Goal: Transaction & Acquisition: Purchase product/service

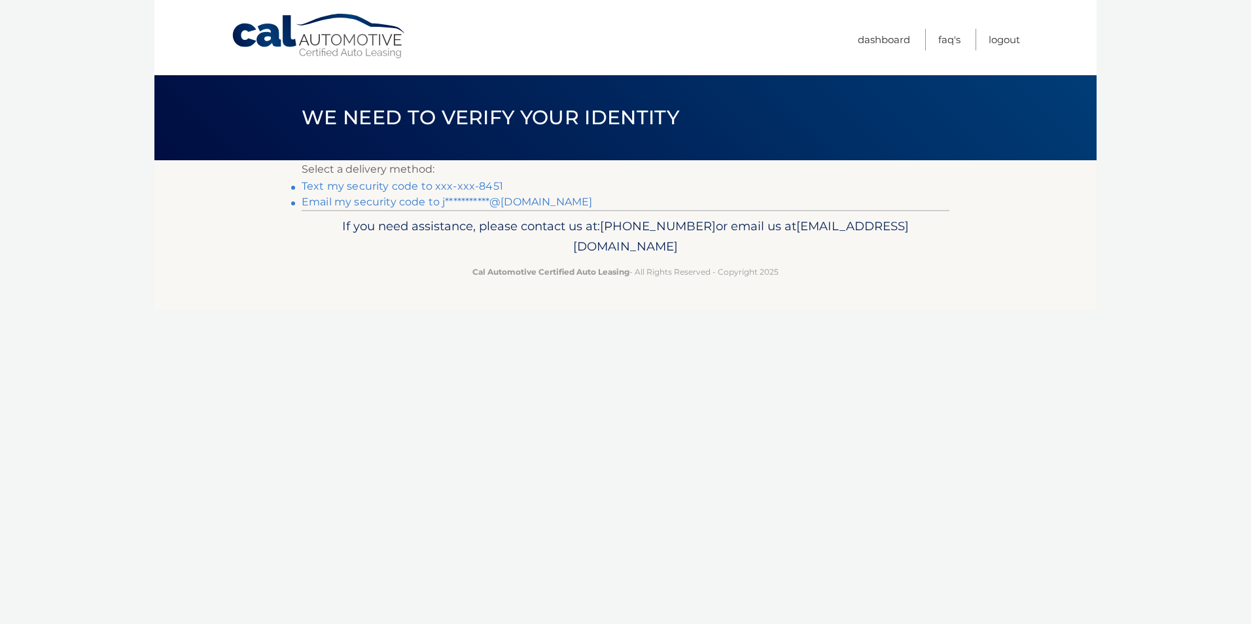
click at [405, 185] on link "Text my security code to xxx-xxx-8451" at bounding box center [402, 186] width 201 height 12
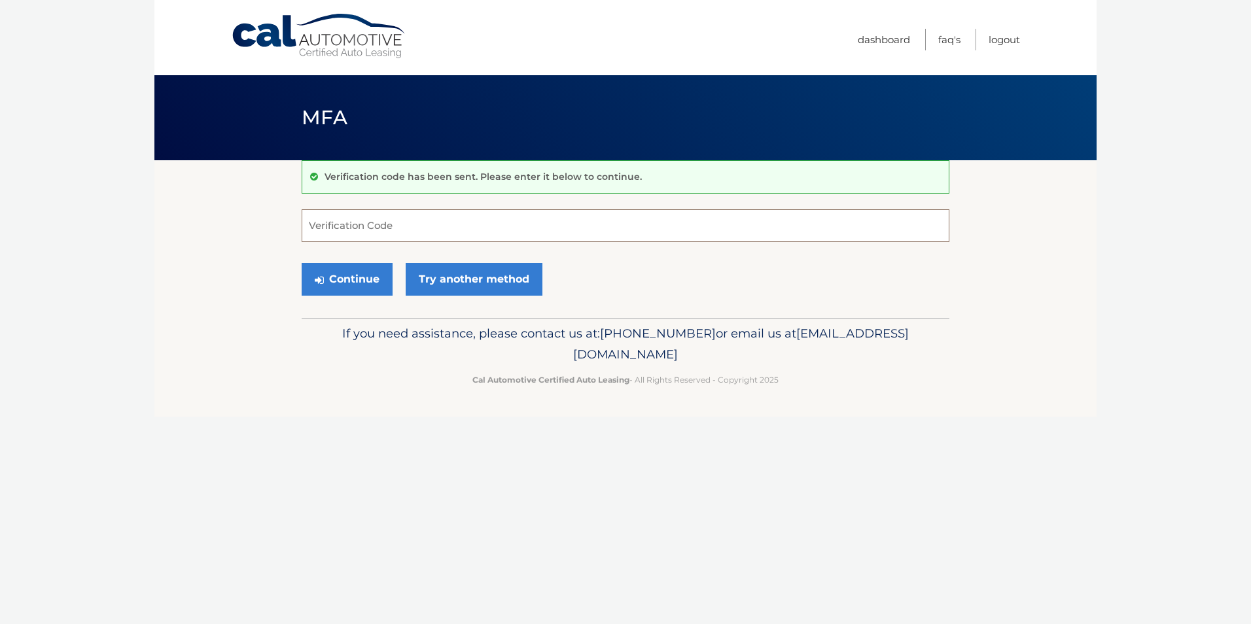
click at [396, 234] on input "Verification Code" at bounding box center [625, 225] width 647 height 33
type input "264329"
click at [352, 292] on button "Continue" at bounding box center [347, 279] width 91 height 33
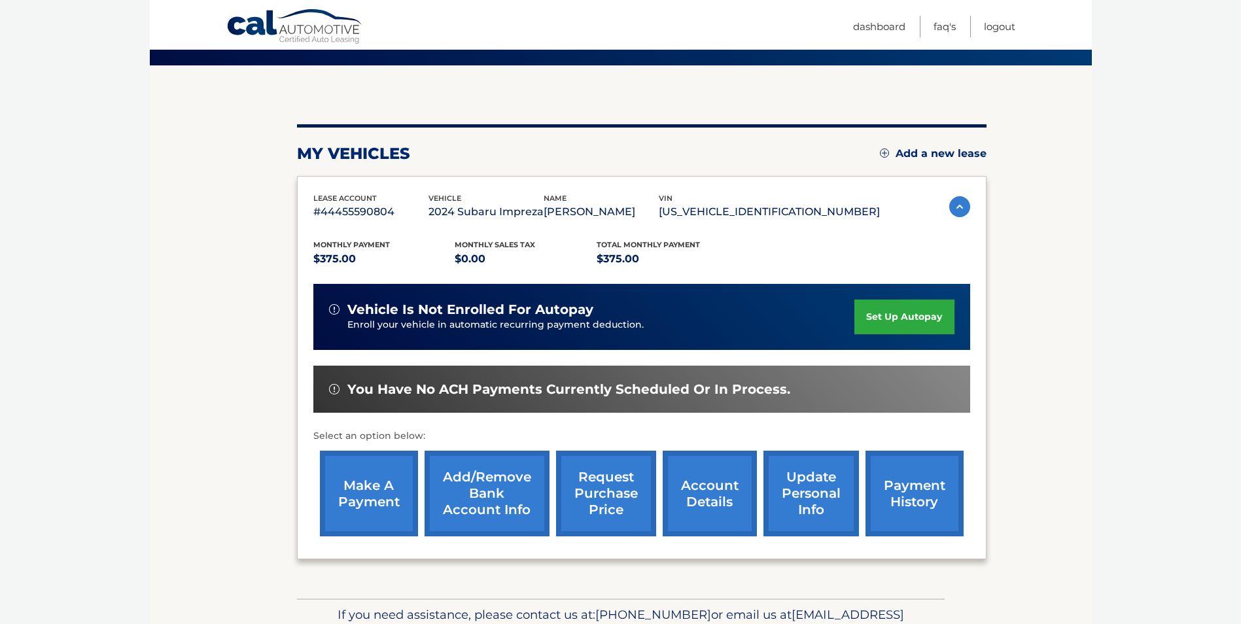
scroll to position [169, 0]
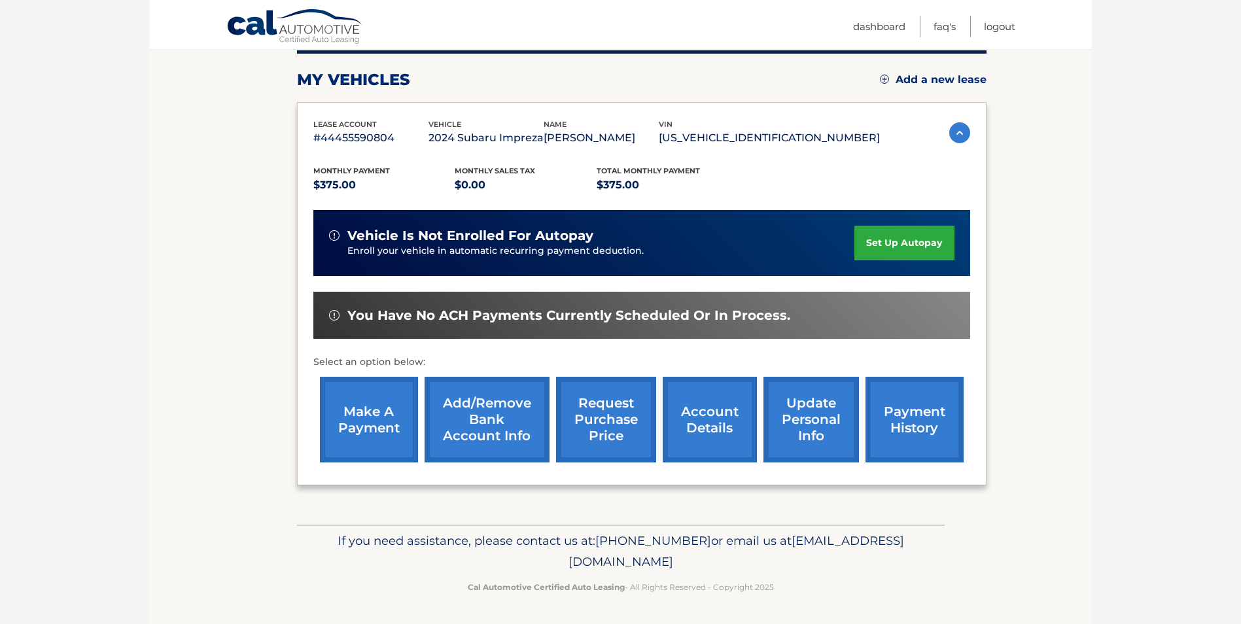
click at [366, 413] on link "make a payment" at bounding box center [369, 420] width 98 height 86
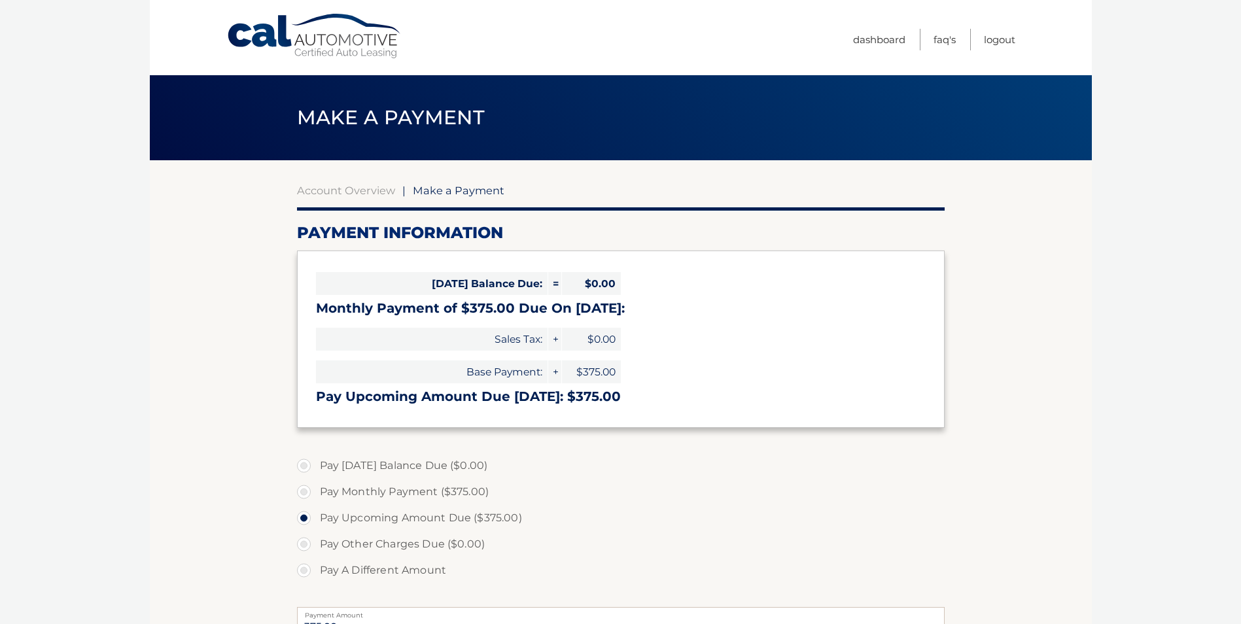
select select "ZWU3YjBkZjEtYzllMS00MjI1LTljZTItNjhiZTZiYzlmMDZj"
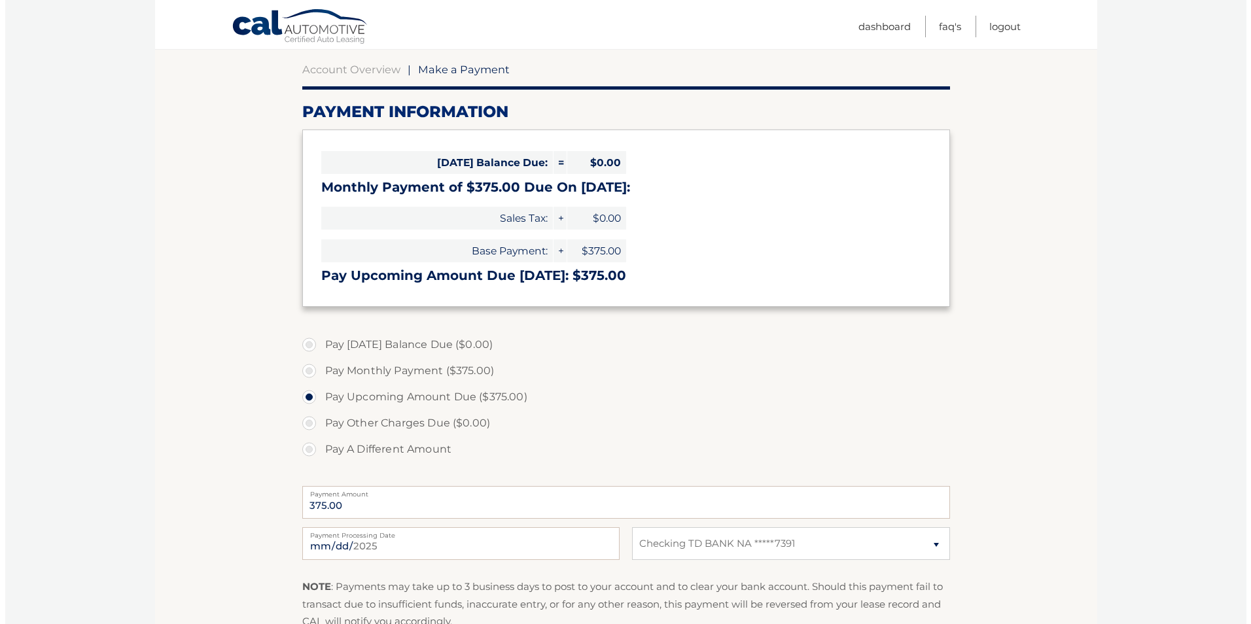
scroll to position [311, 0]
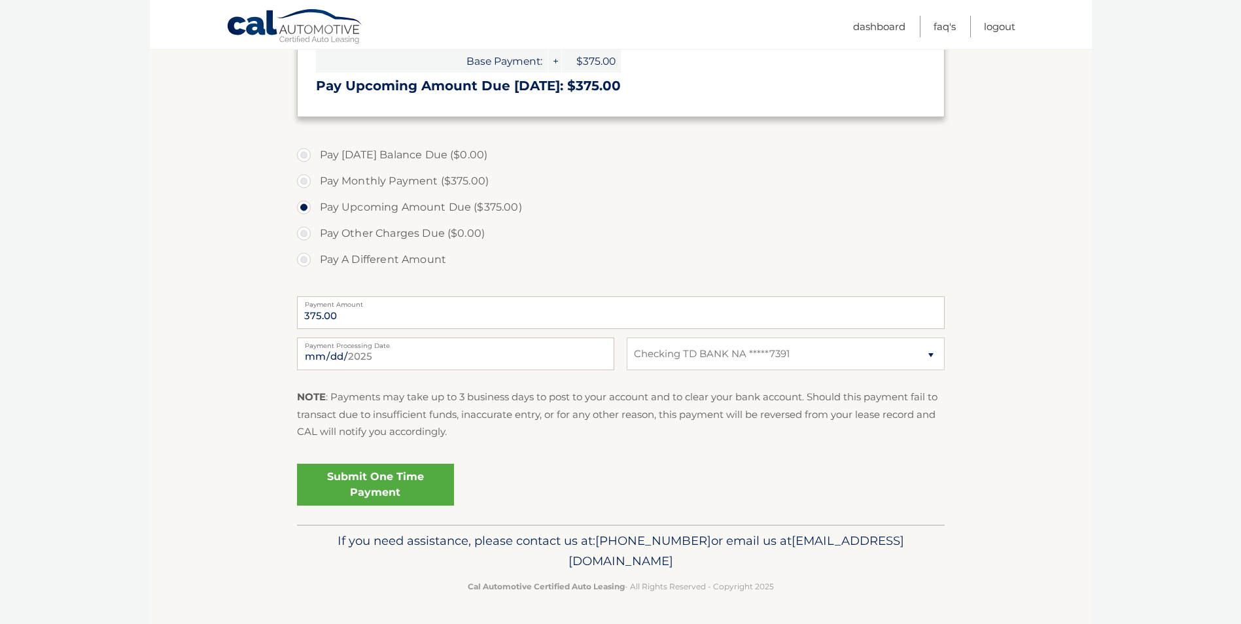
click at [305, 182] on label "Pay Monthly Payment ($375.00)" at bounding box center [620, 181] width 647 height 26
click at [305, 182] on input "Pay Monthly Payment ($375.00)" at bounding box center [308, 178] width 13 height 21
radio input "true"
click at [308, 211] on label "Pay Upcoming Amount Due ($375.00)" at bounding box center [620, 207] width 647 height 26
click at [308, 211] on input "Pay Upcoming Amount Due ($375.00)" at bounding box center [308, 204] width 13 height 21
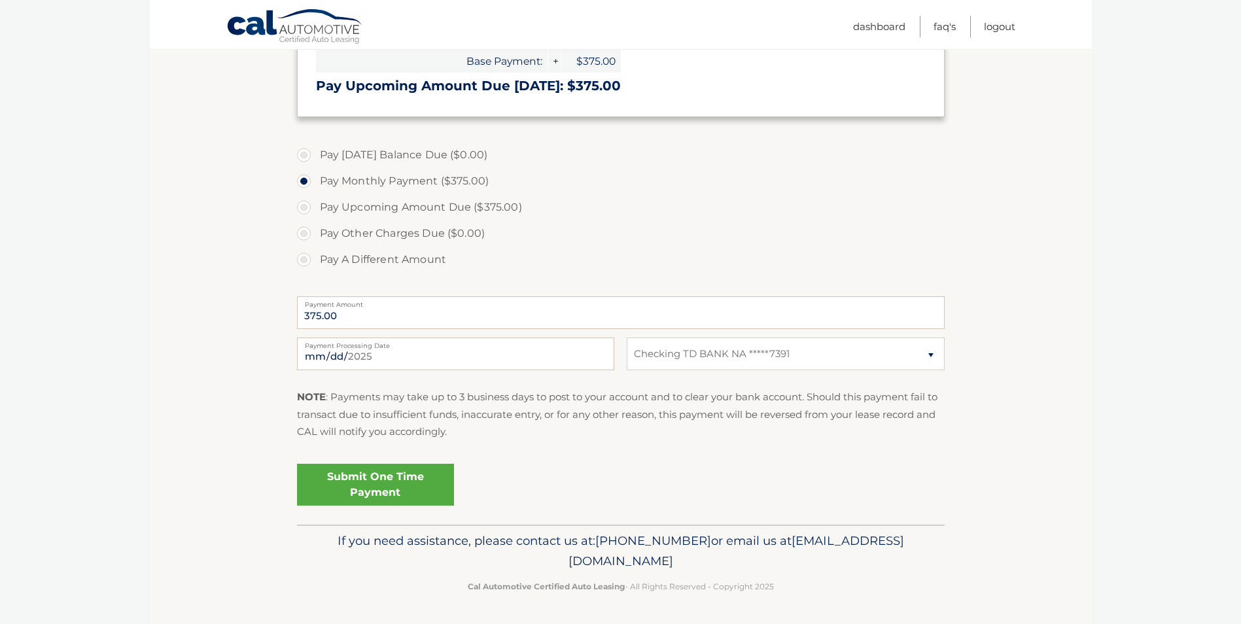
radio input "true"
click at [306, 184] on label "Pay Monthly Payment ($375.00)" at bounding box center [620, 181] width 647 height 26
click at [306, 184] on input "Pay Monthly Payment ($375.00)" at bounding box center [308, 178] width 13 height 21
radio input "true"
click at [305, 202] on label "Pay Upcoming Amount Due ($375.00)" at bounding box center [620, 207] width 647 height 26
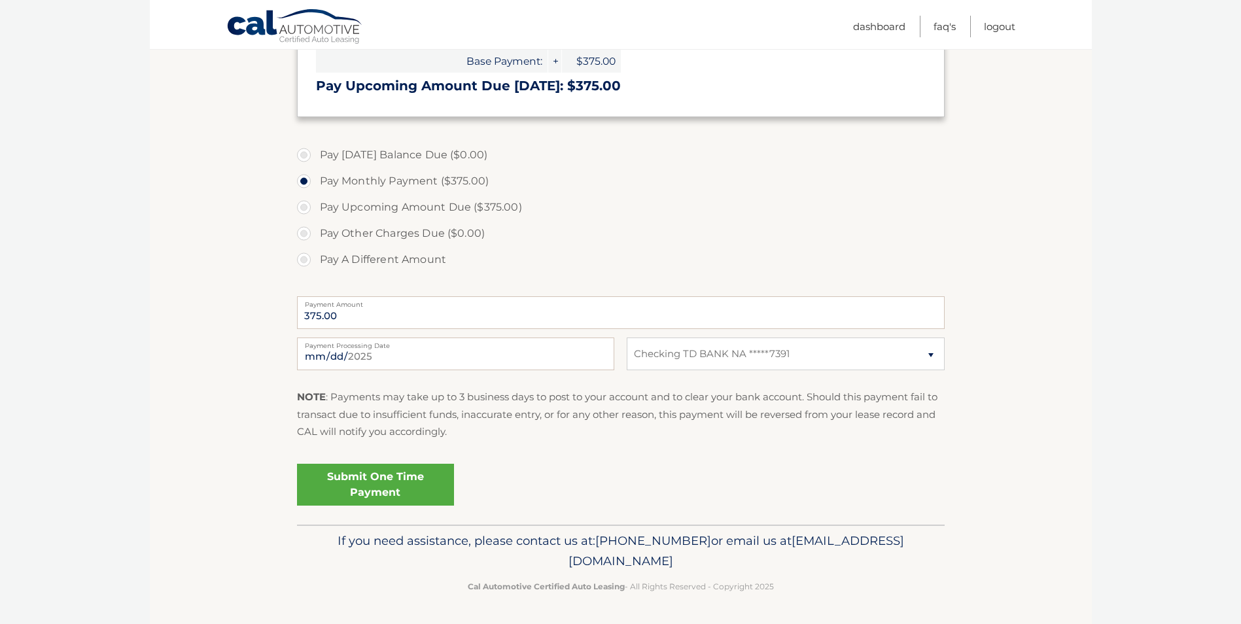
click at [305, 202] on input "Pay Upcoming Amount Due ($375.00)" at bounding box center [308, 204] width 13 height 21
radio input "true"
click at [378, 486] on link "Submit One Time Payment" at bounding box center [375, 485] width 157 height 42
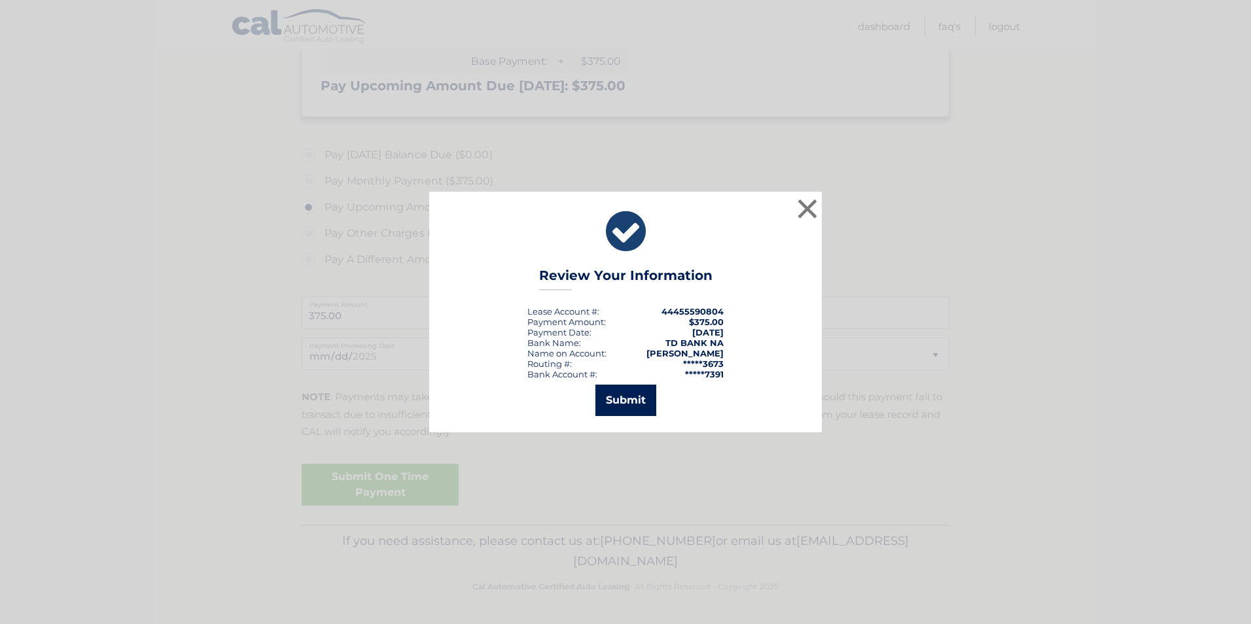
click at [636, 394] on button "Submit" at bounding box center [625, 400] width 61 height 31
